Goal: Information Seeking & Learning: Compare options

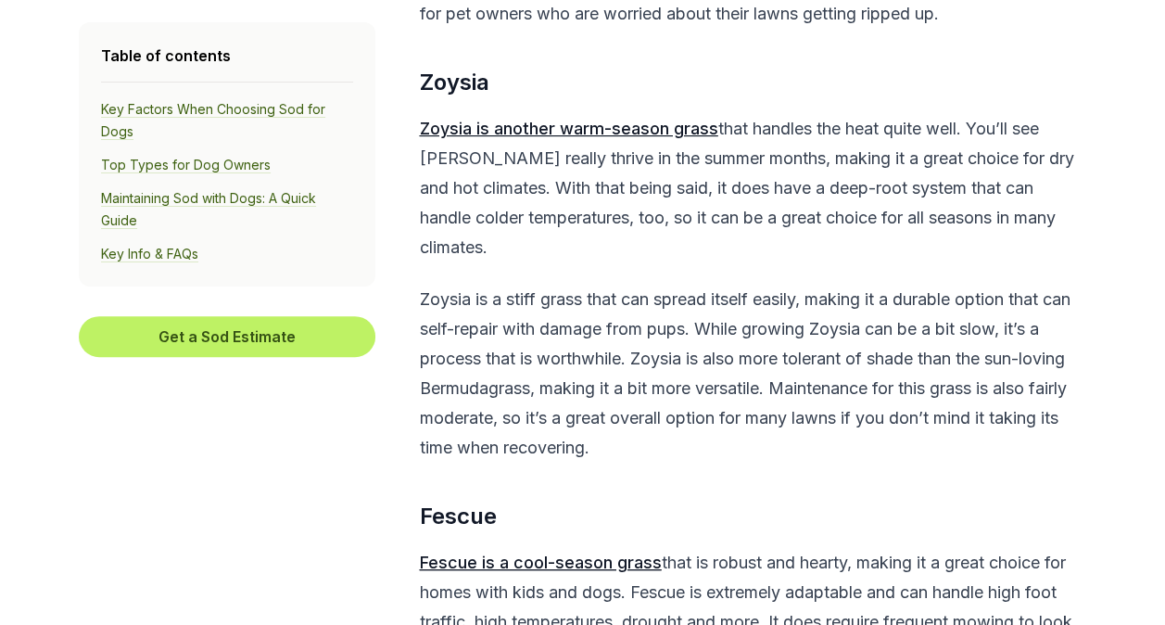
scroll to position [3960, 0]
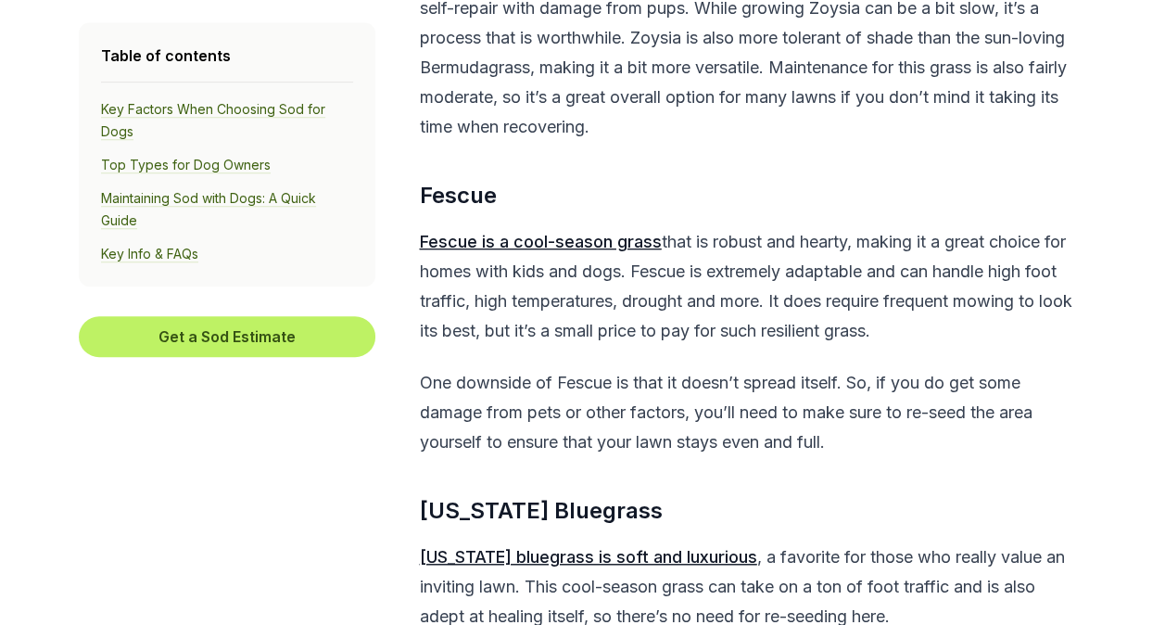
click at [493, 251] on u "Fescue is a cool-season grass" at bounding box center [541, 241] width 242 height 19
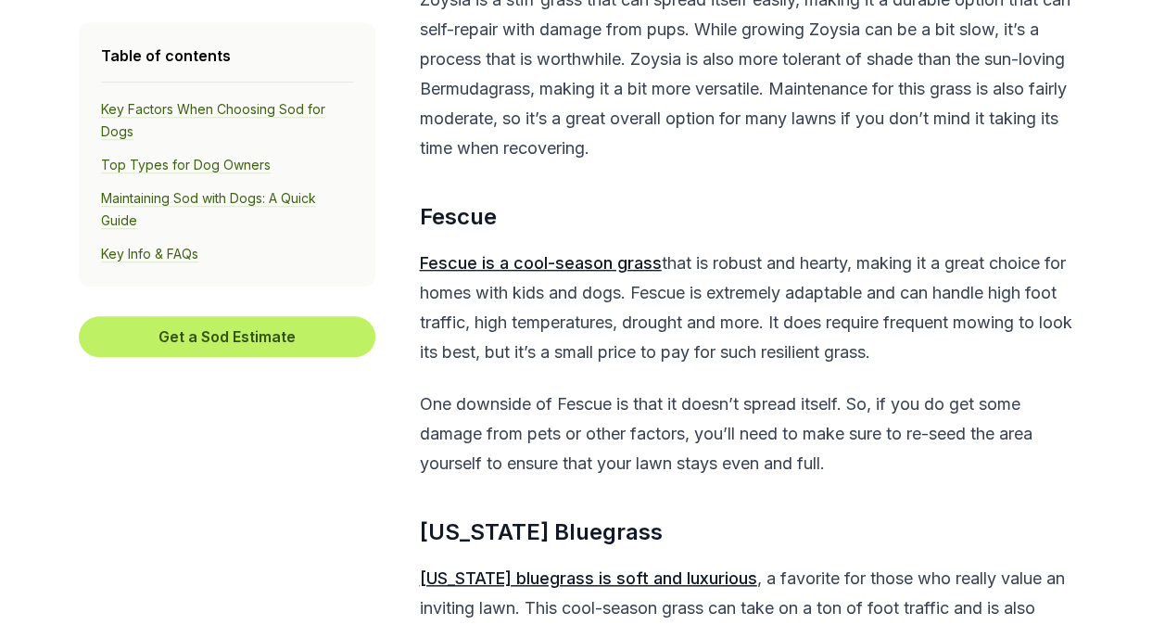
scroll to position [3938, 0]
click at [560, 273] on u "Fescue is a cool-season grass" at bounding box center [541, 263] width 242 height 19
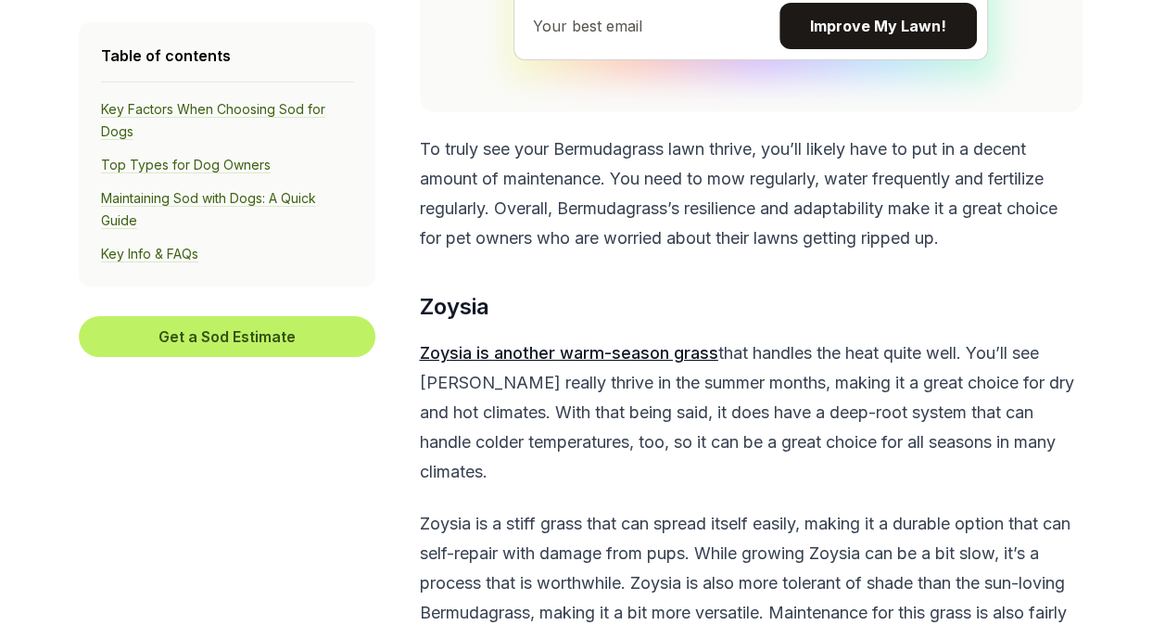
scroll to position [3406, 0]
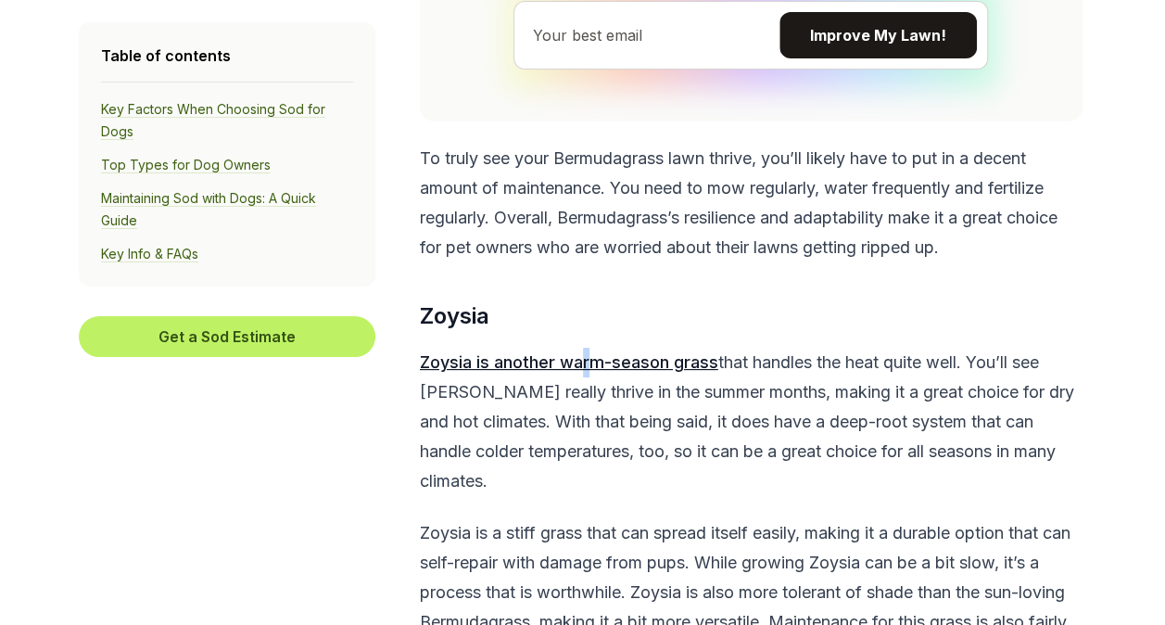
drag, startPoint x: 595, startPoint y: 400, endPoint x: 583, endPoint y: 389, distance: 16.4
click at [583, 389] on p "Zoysia is another warm-season grass that handles the heat quite well. You’ll se…" at bounding box center [751, 422] width 663 height 148
click at [583, 372] on u "Zoysia is another warm-season grass" at bounding box center [569, 361] width 298 height 19
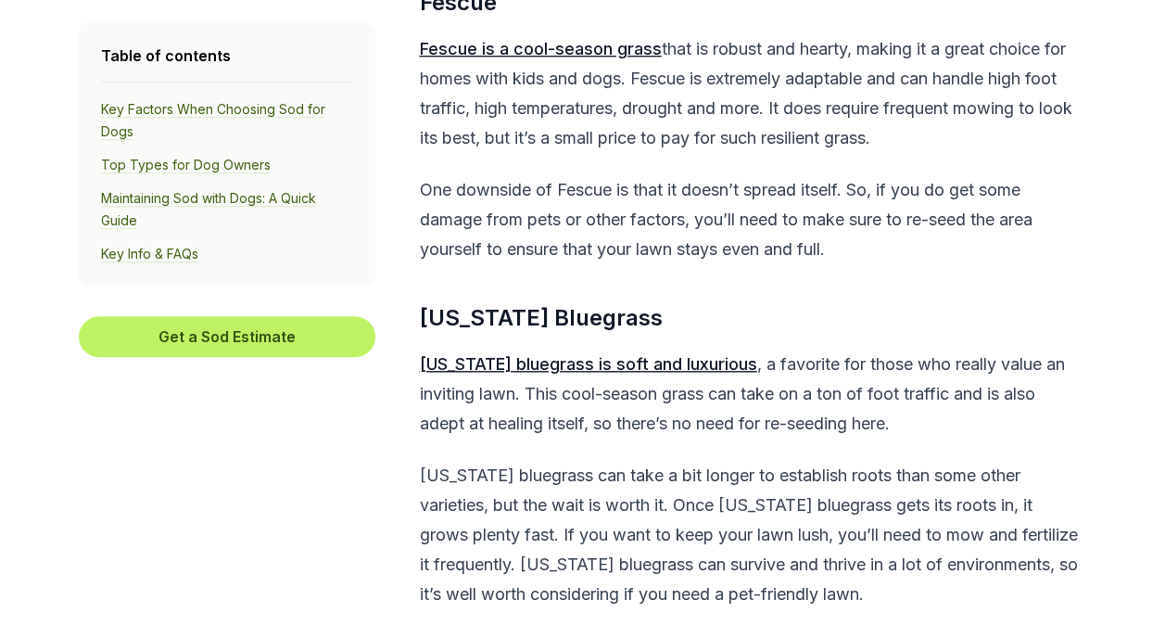
click at [749, 153] on p "Fescue is a cool-season grass that is robust and hearty, making it a great choi…" at bounding box center [751, 93] width 663 height 119
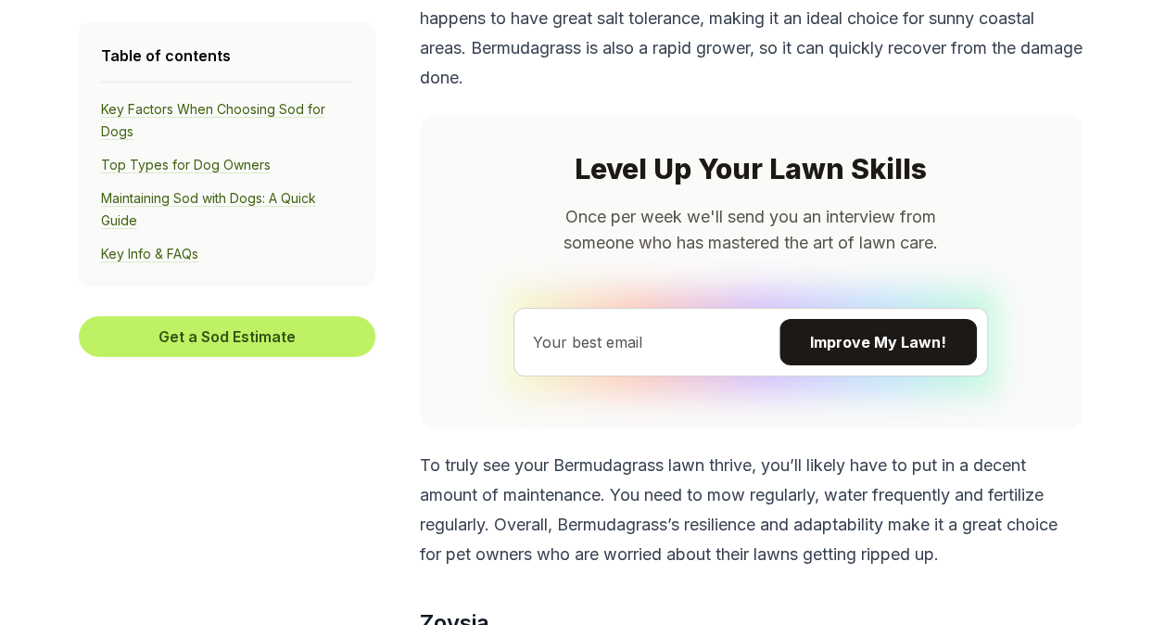
scroll to position [3532, 0]
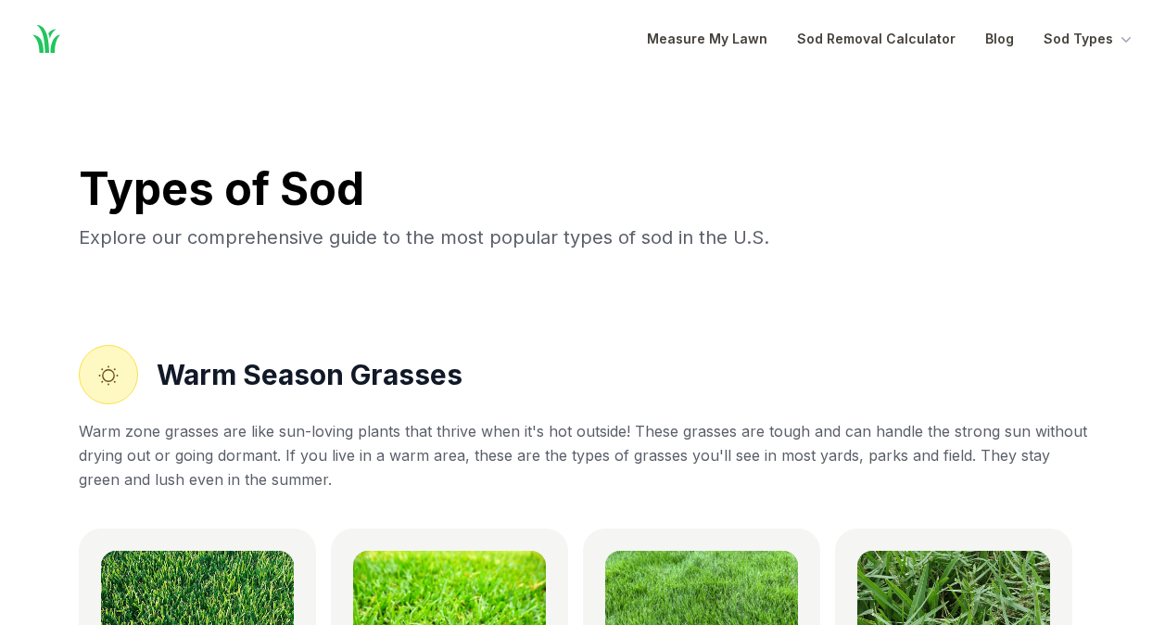
scroll to position [1004, 0]
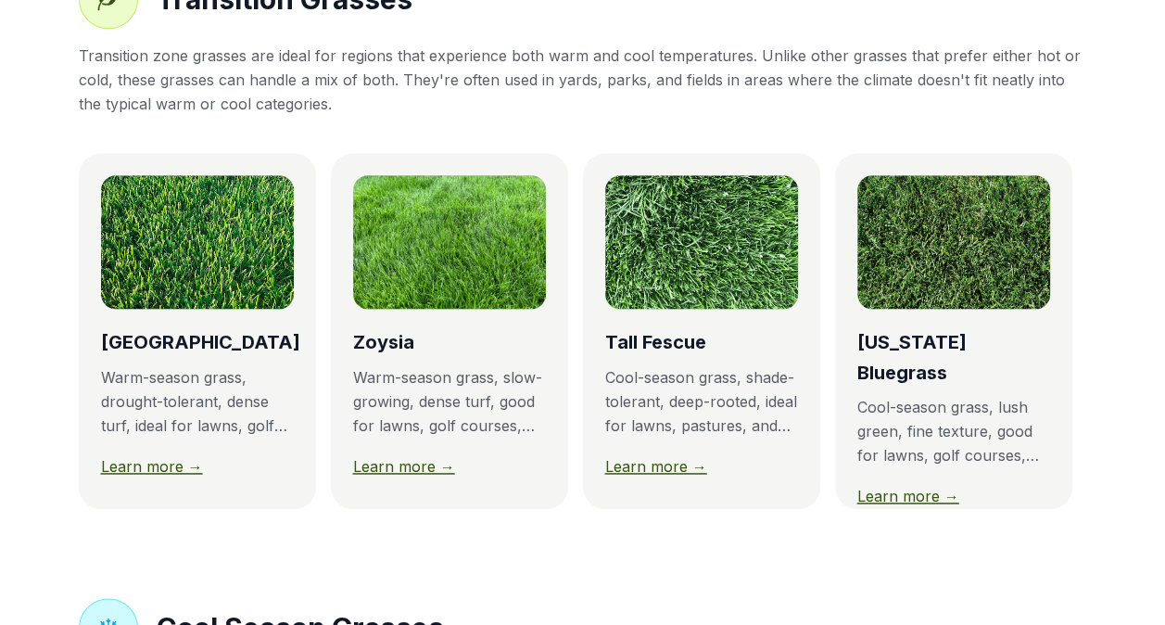
click at [184, 276] on img at bounding box center [197, 241] width 193 height 133
click at [150, 475] on link "Learn more →" at bounding box center [152, 466] width 102 height 19
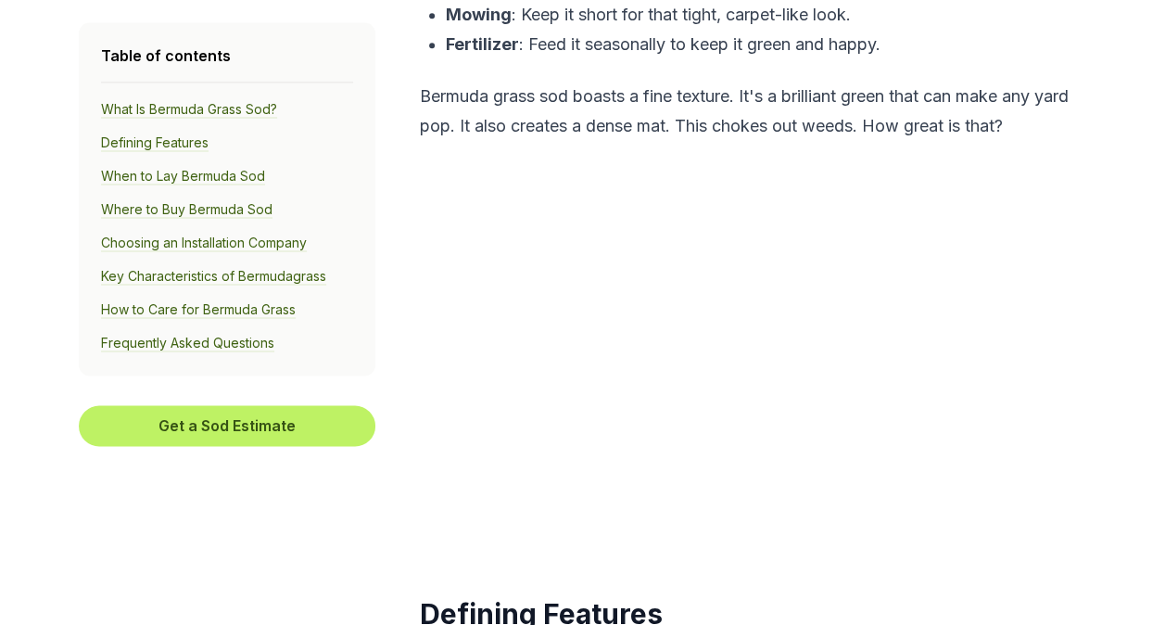
scroll to position [1265, 0]
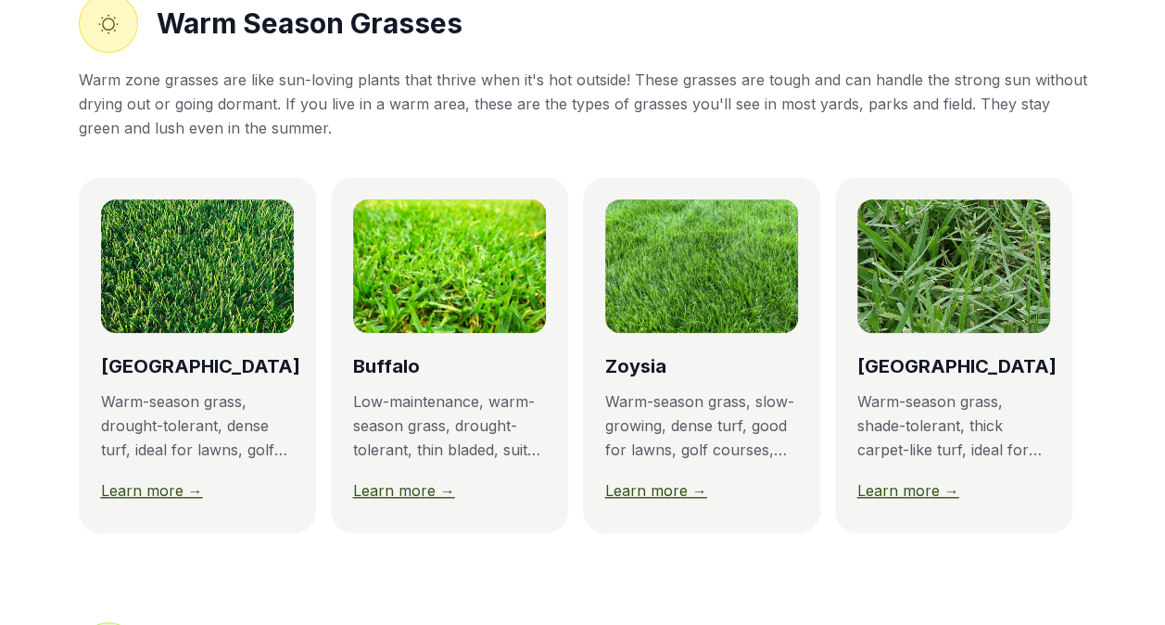
scroll to position [367, 0]
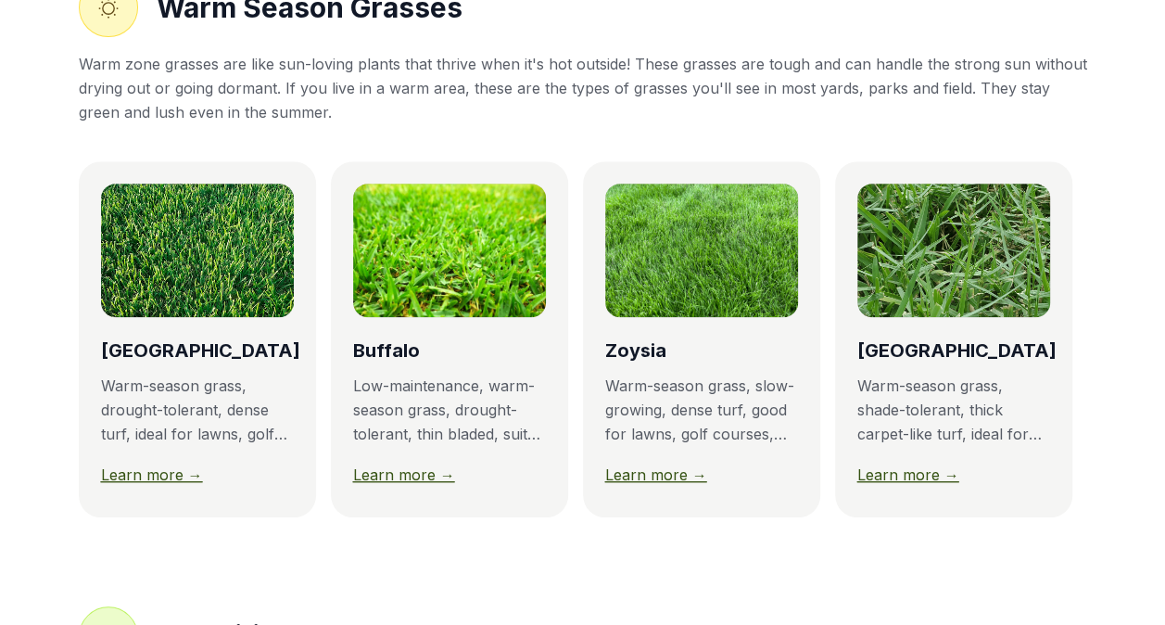
click at [684, 282] on img at bounding box center [701, 250] width 193 height 133
click at [647, 481] on link "Learn more →" at bounding box center [656, 474] width 102 height 19
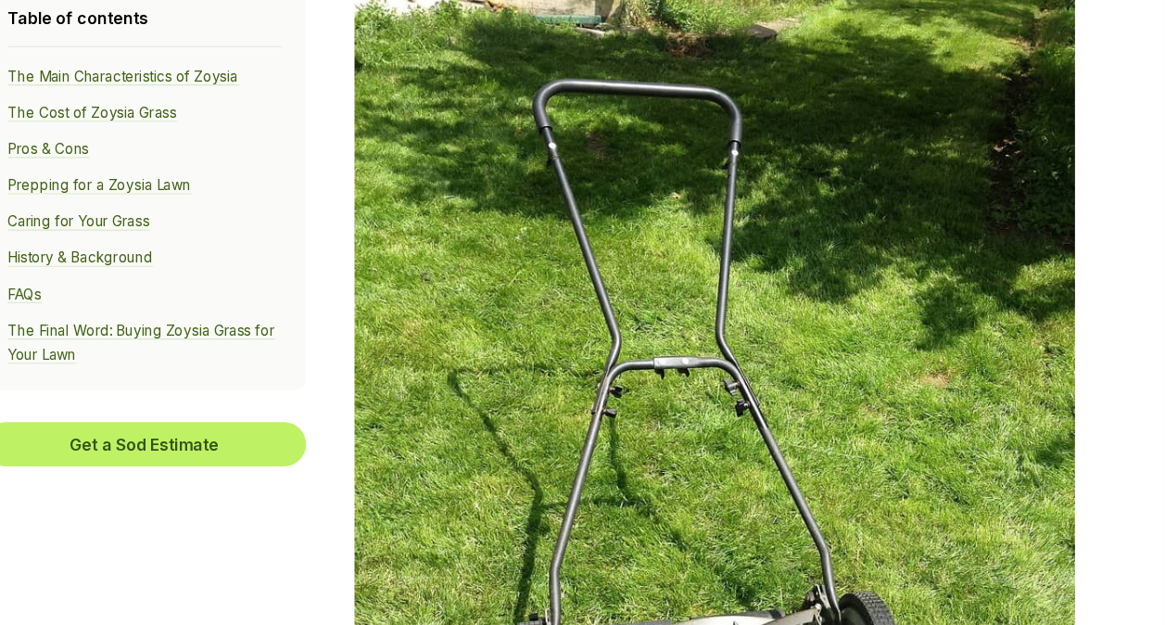
scroll to position [8422, 0]
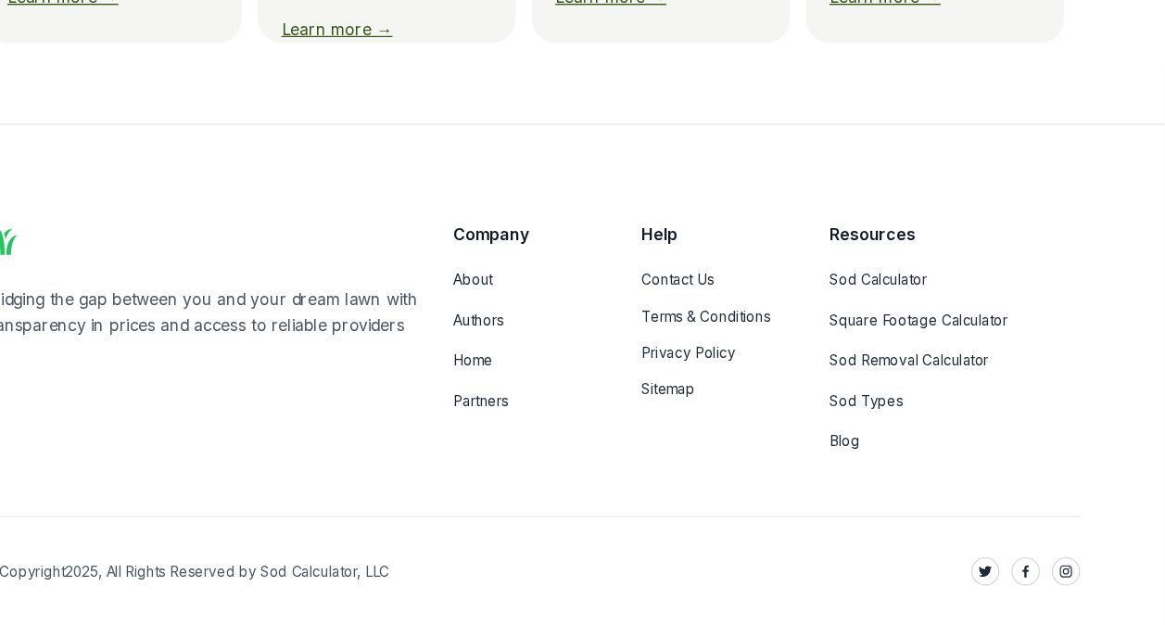
scroll to position [367, 0]
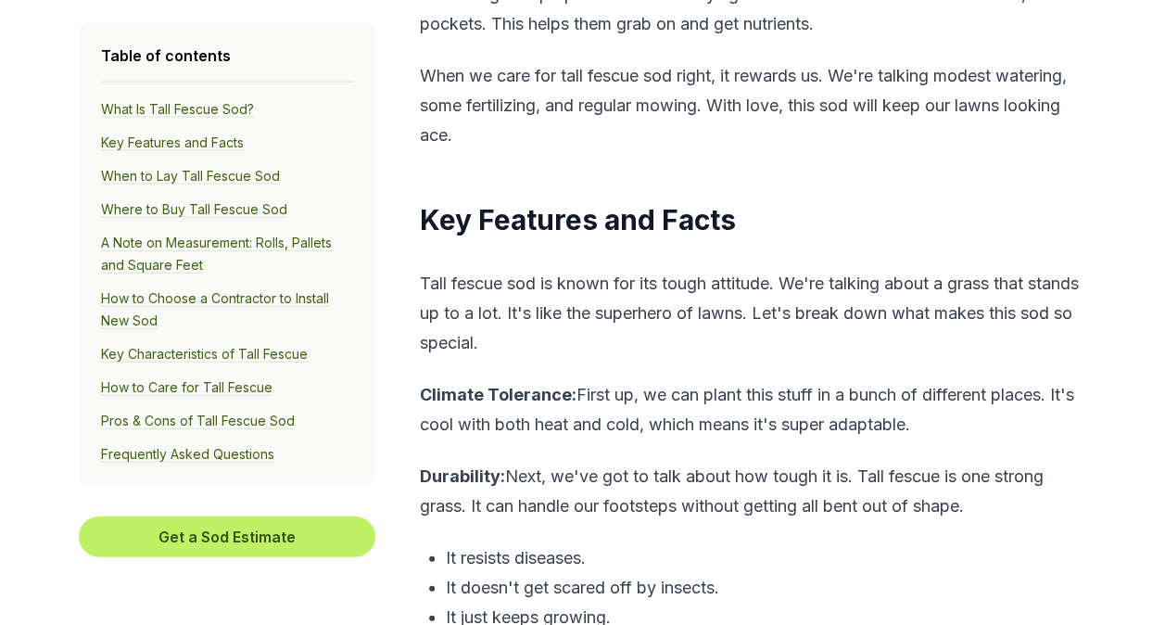
scroll to position [1990, 0]
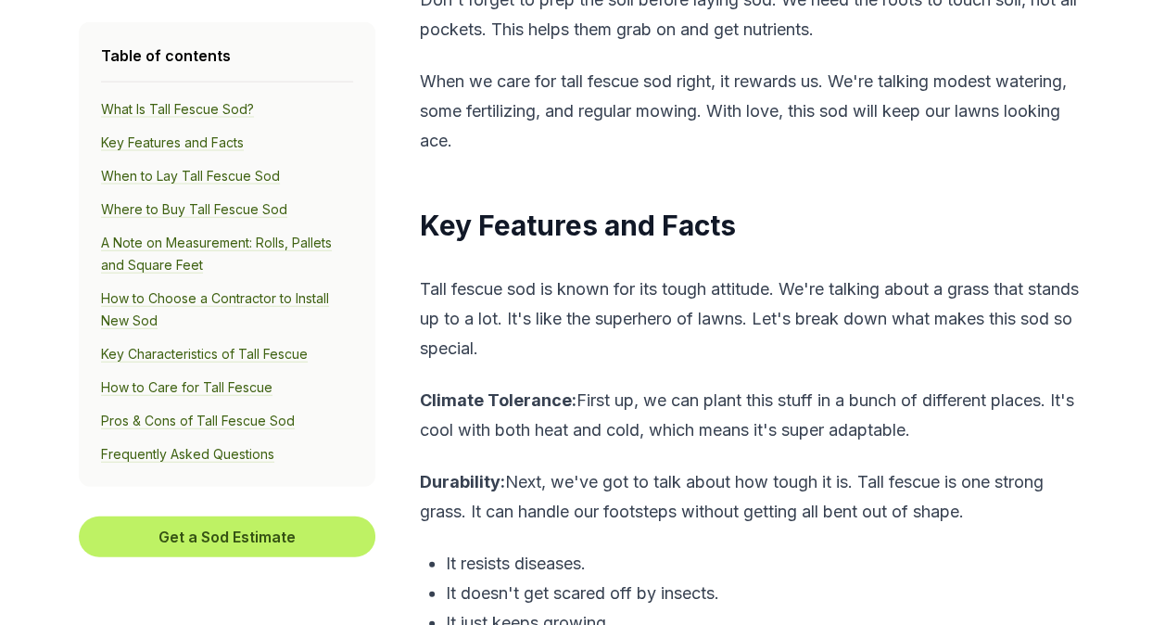
click at [489, 478] on b "Durability:" at bounding box center [462, 481] width 85 height 19
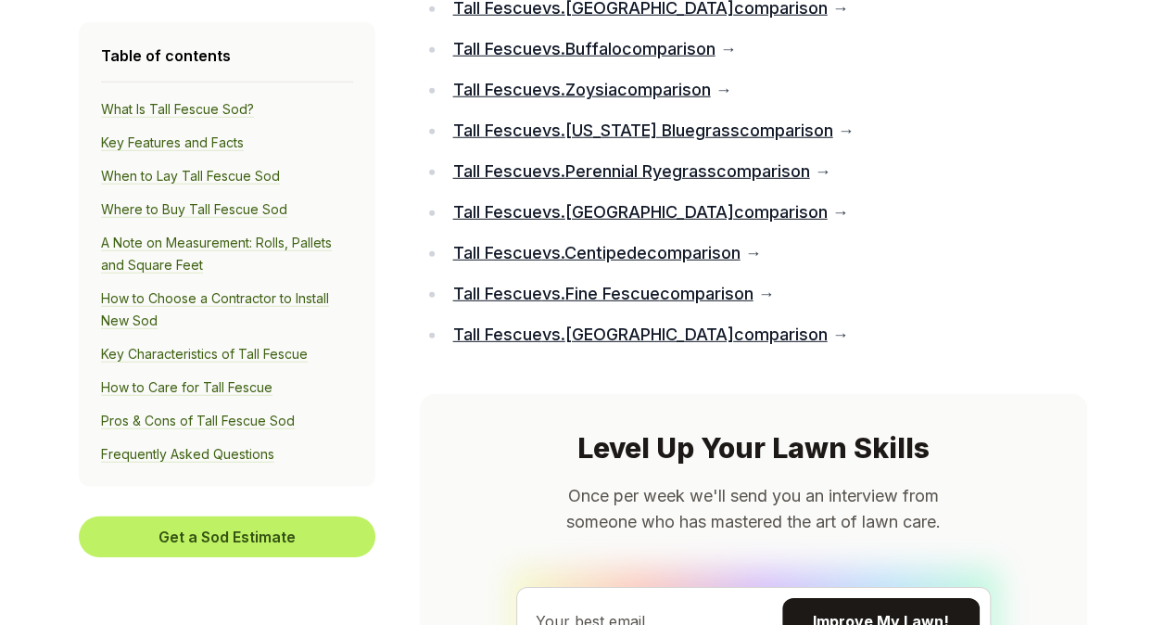
scroll to position [12996, 0]
click at [612, 222] on link "Tall Fescue vs. St. Augustine comparison" at bounding box center [639, 212] width 374 height 19
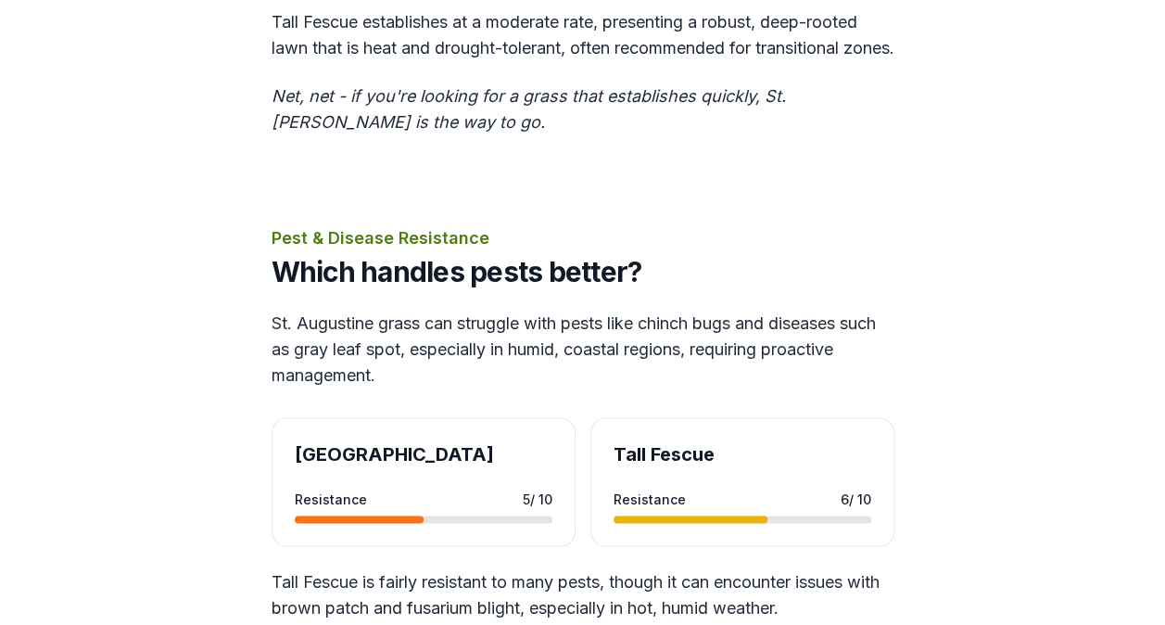
scroll to position [5107, 0]
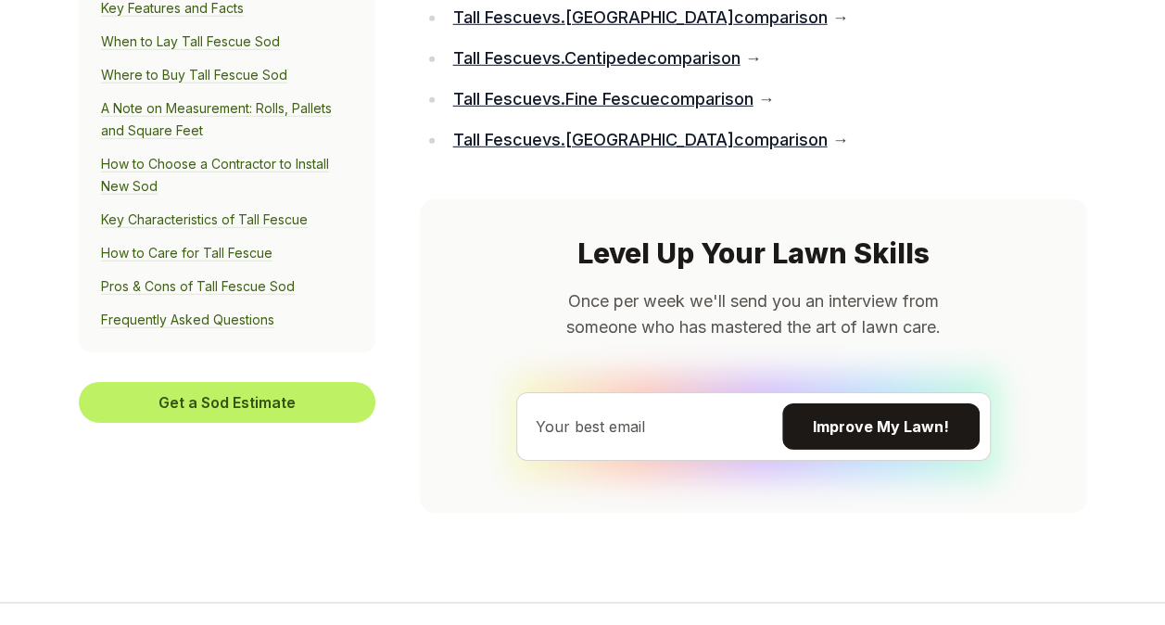
scroll to position [13530, 0]
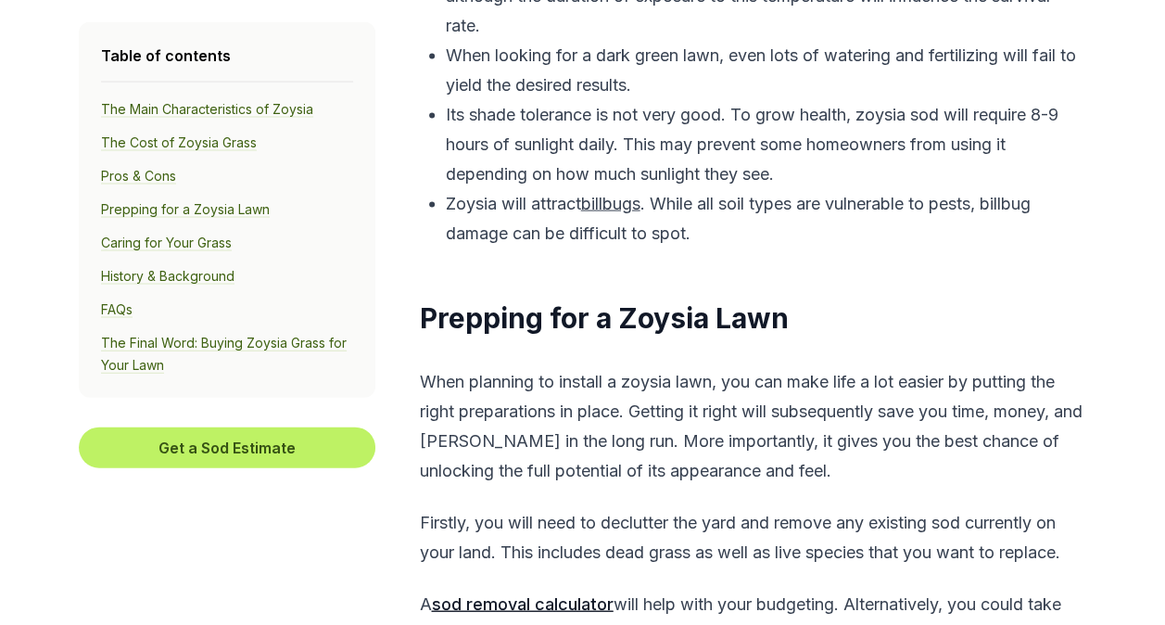
scroll to position [5359, 0]
